Goal: Find specific page/section: Find specific page/section

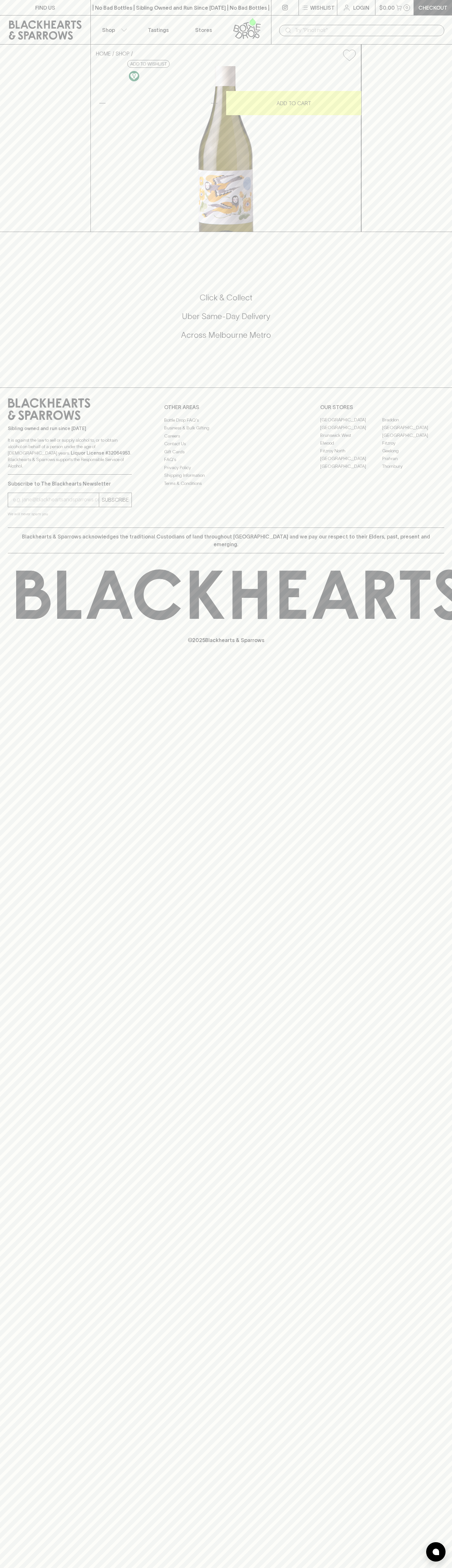
click at [2, 27] on link at bounding box center [45, 30] width 90 height 29
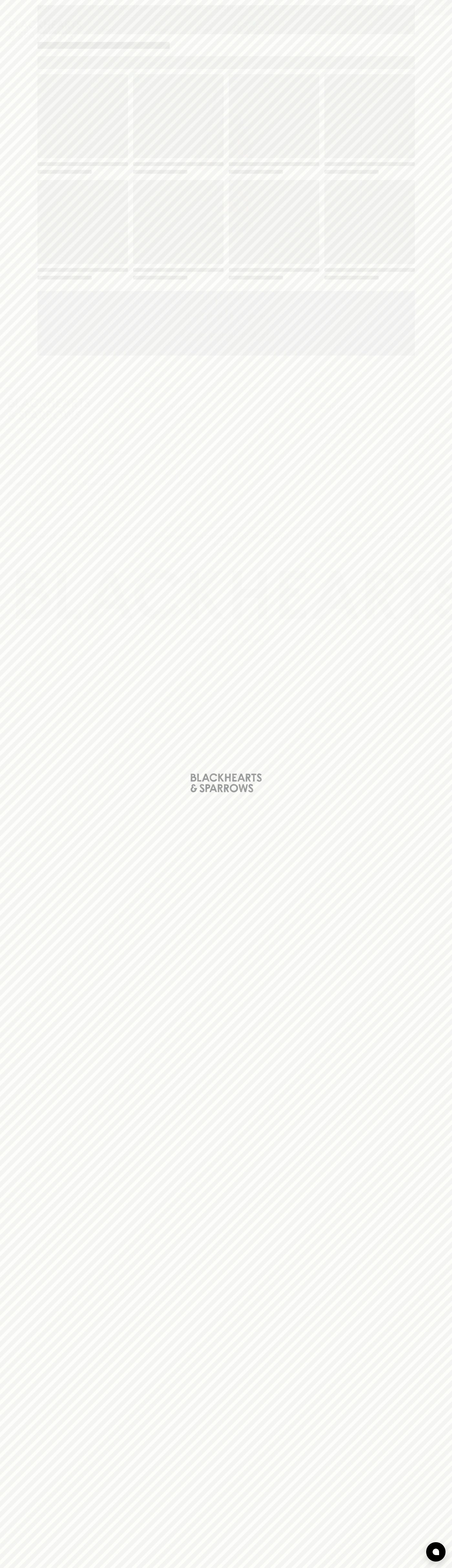
click at [422, 1405] on div "Loading" at bounding box center [226, 784] width 452 height 1568
click at [15, 1567] on html "FIND US | No Bad Bottles | Sibling Owned and Run Since 2006 | No Bad Bottles | …" at bounding box center [226, 784] width 452 height 1568
click at [9, 387] on div "Loading" at bounding box center [226, 784] width 452 height 1568
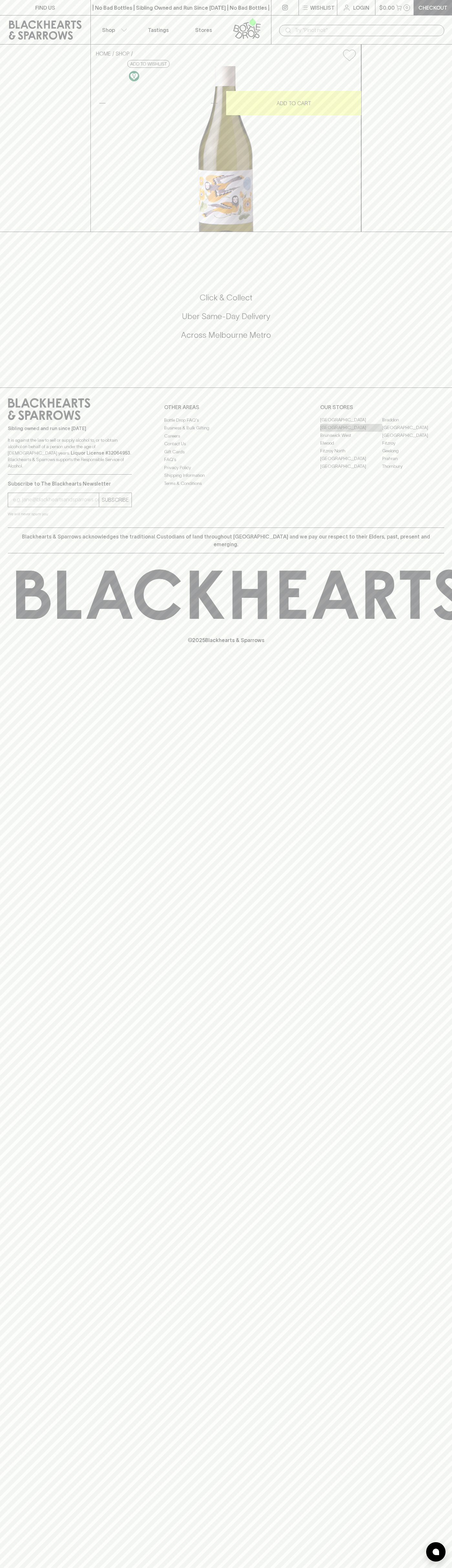
click at [351, 432] on link "[GEOGRAPHIC_DATA]" at bounding box center [351, 427] width 62 height 8
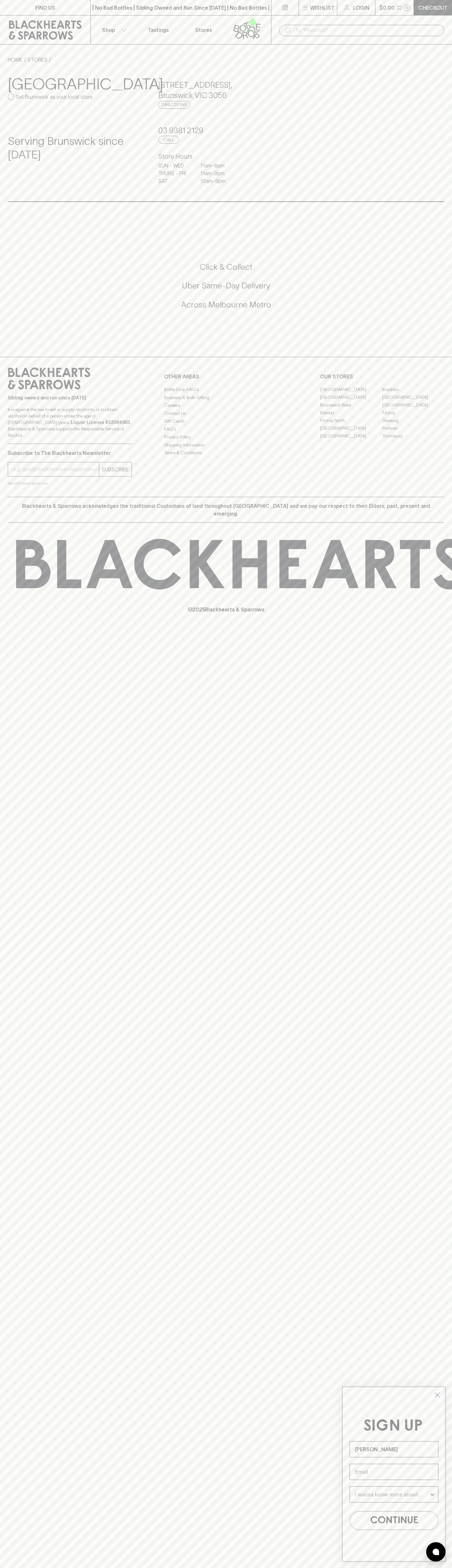
type input "John Smith"
